Goal: Task Accomplishment & Management: Complete application form

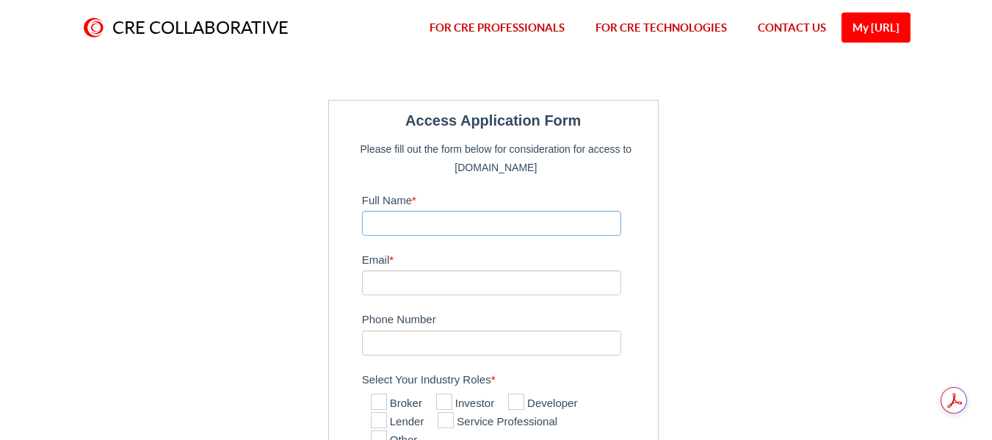
click at [497, 225] on input "Full Name *" at bounding box center [492, 223] width 260 height 25
type input "[PERSON_NAME]"
type input "[PERSON_NAME][EMAIL_ADDRESS][PERSON_NAME][DOMAIN_NAME]"
type input "9728390590"
click at [636, 279] on div "Email * [PERSON_NAME][EMAIL_ADDRESS][PERSON_NAME][DOMAIN_NAME]" at bounding box center [506, 271] width 289 height 48
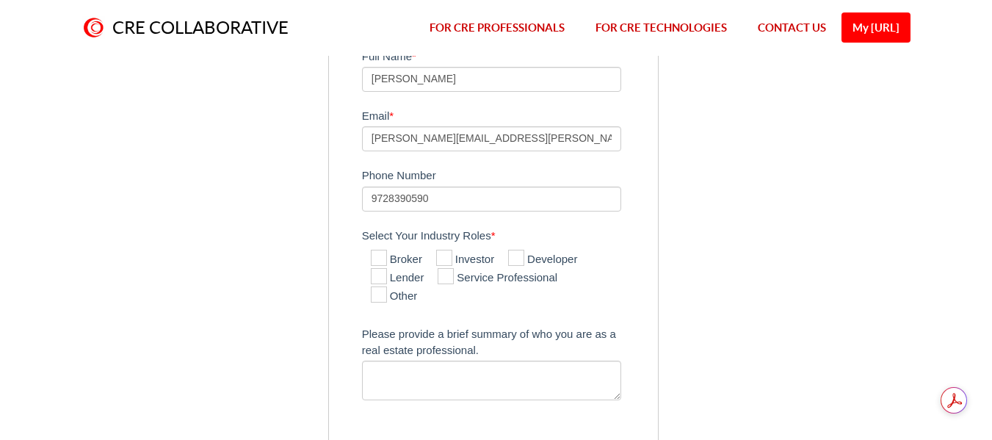
scroll to position [147, 0]
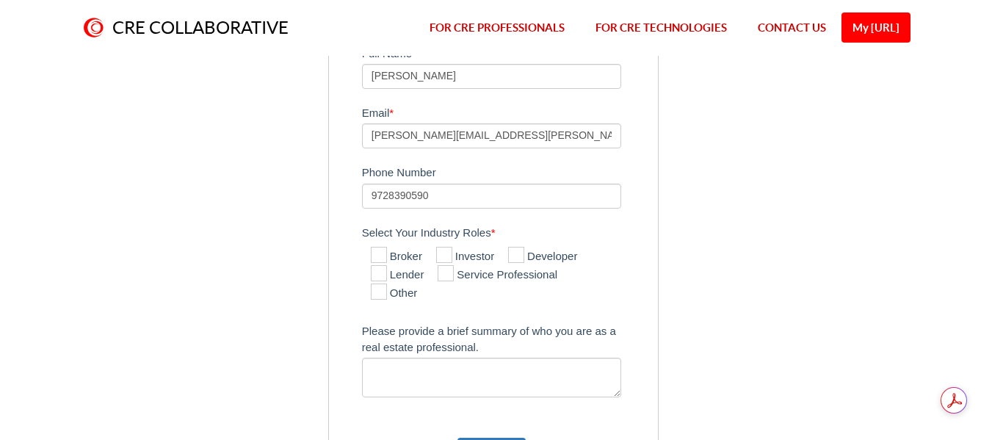
click at [379, 256] on icon at bounding box center [379, 255] width 16 height 16
click at [379, 256] on input "Broker" at bounding box center [376, 256] width 10 height 10
checkbox input "true"
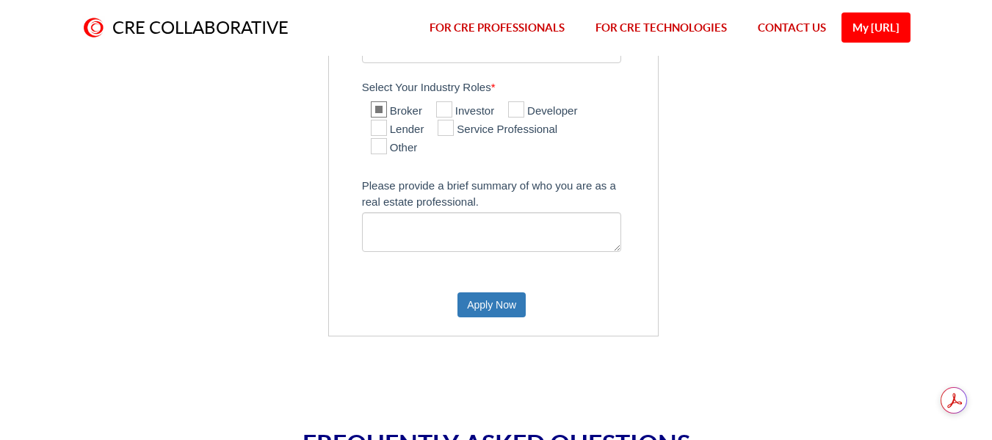
scroll to position [294, 0]
click at [491, 304] on button "Apply Now" at bounding box center [491, 303] width 68 height 25
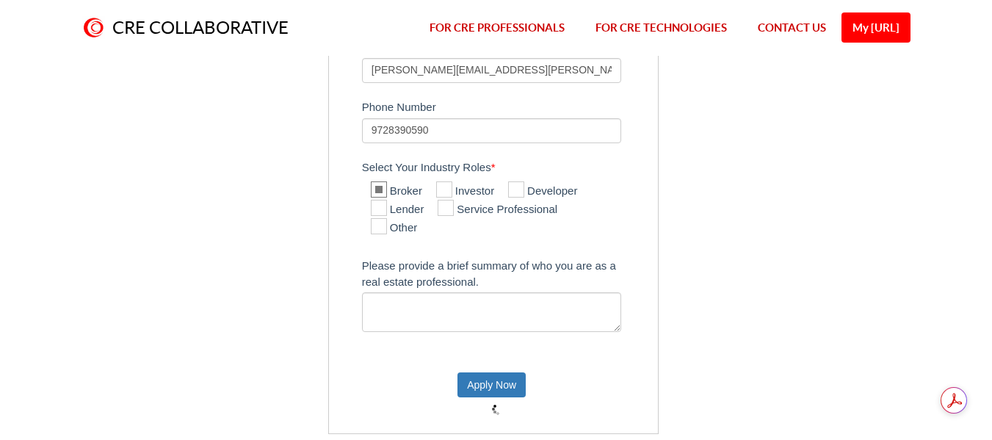
scroll to position [220, 0]
